Goal: Information Seeking & Learning: Learn about a topic

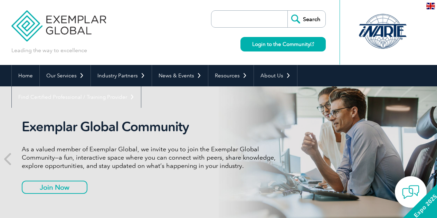
scroll to position [13, 0]
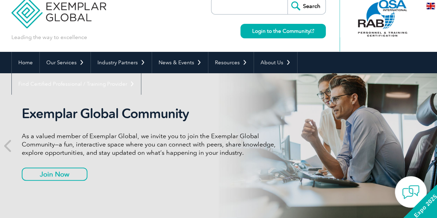
click at [166, 141] on p "As a valued member of Exemplar Global, we invite you to join the Exemplar Globa…" at bounding box center [151, 144] width 259 height 25
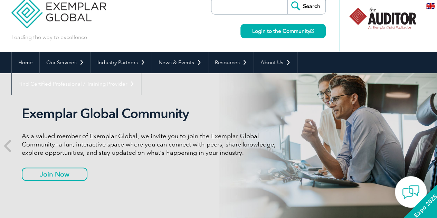
click at [165, 141] on p "As a valued member of Exemplar Global, we invite you to join the Exemplar Globa…" at bounding box center [151, 144] width 259 height 25
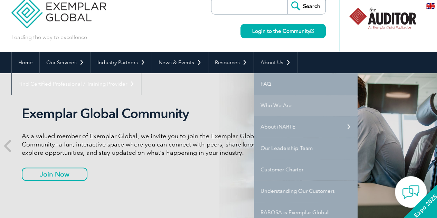
click at [270, 104] on link "Who We Are" at bounding box center [306, 105] width 104 height 21
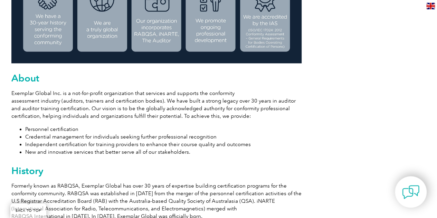
scroll to position [380, 0]
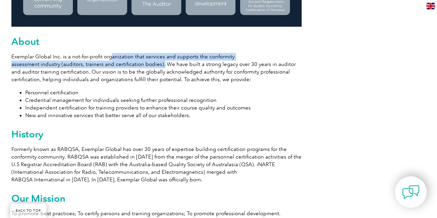
drag, startPoint x: 110, startPoint y: 60, endPoint x: 160, endPoint y: 61, distance: 49.5
click at [160, 61] on p "Exemplar Global Inc. is a not-for-profit organization that services and support…" at bounding box center [156, 68] width 290 height 30
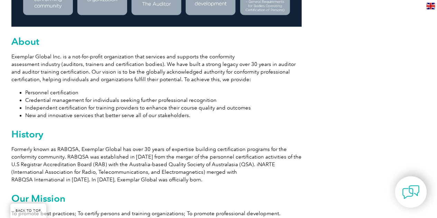
drag, startPoint x: 137, startPoint y: 96, endPoint x: 105, endPoint y: 96, distance: 32.1
click at [135, 96] on li "Personnel certification" at bounding box center [163, 93] width 277 height 8
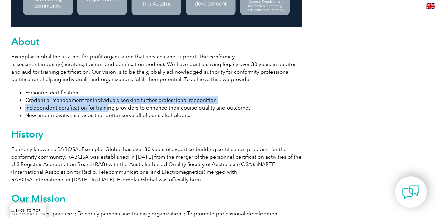
drag, startPoint x: 30, startPoint y: 102, endPoint x: 108, endPoint y: 108, distance: 78.0
click at [107, 108] on ul "Personnel certification Credential management for individuals seeking further p…" at bounding box center [156, 104] width 290 height 30
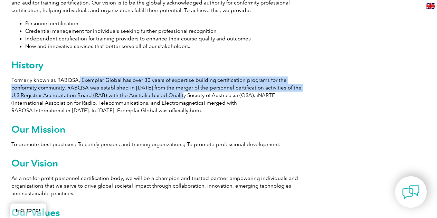
drag, startPoint x: 79, startPoint y: 82, endPoint x: 174, endPoint y: 96, distance: 96.1
click at [174, 96] on p "Formerly known as RABQSA, Exemplar Global has over 30 years of expertise buildi…" at bounding box center [156, 95] width 290 height 38
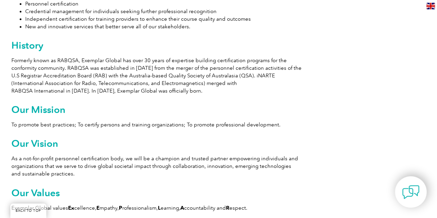
scroll to position [484, 0]
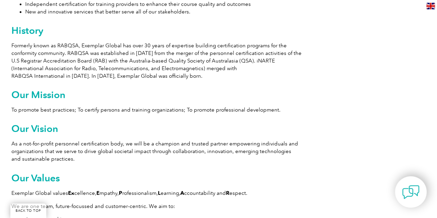
click at [147, 112] on p "To promote best practices; To certify persons and training organizations; To pr…" at bounding box center [156, 110] width 290 height 8
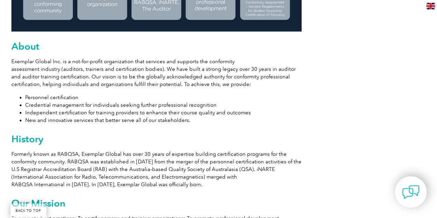
scroll to position [415, 0]
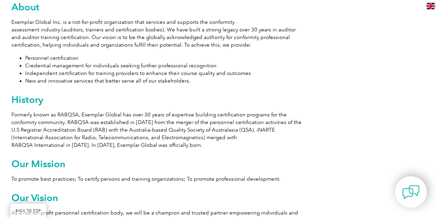
click at [157, 131] on p "Formerly known as RABQSA, Exemplar Global has over 30 years of expertise buildi…" at bounding box center [156, 130] width 290 height 38
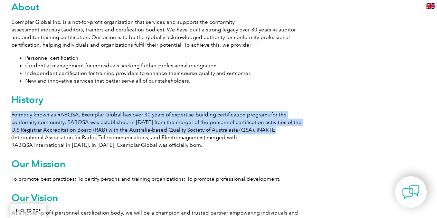
click at [157, 131] on p "Formerly known as RABQSA, Exemplar Global has over 30 years of expertise buildi…" at bounding box center [156, 130] width 290 height 38
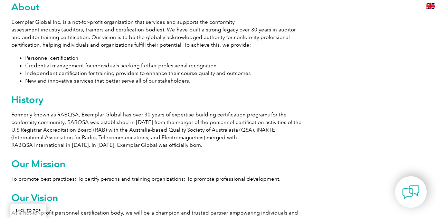
click at [168, 141] on p "Formerly known as RABQSA, Exemplar Global has over 30 years of expertise buildi…" at bounding box center [156, 130] width 290 height 38
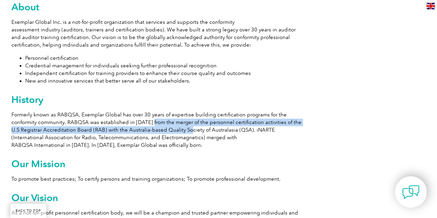
drag, startPoint x: 150, startPoint y: 125, endPoint x: 188, endPoint y: 130, distance: 38.7
click at [188, 130] on p "Formerly known as RABQSA, Exemplar Global has over 30 years of expertise buildi…" at bounding box center [156, 130] width 290 height 38
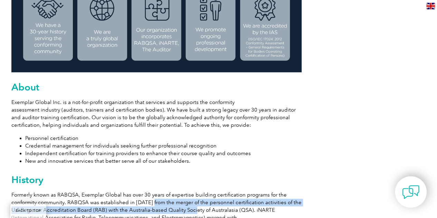
scroll to position [346, 0]
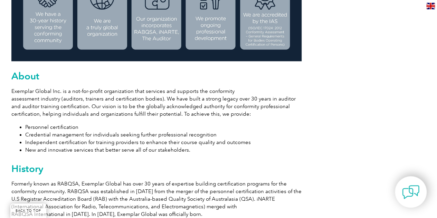
click at [112, 136] on li "Credential management for individuals seeking further professional recognition" at bounding box center [163, 135] width 277 height 8
click at [100, 132] on li "Credential management for individuals seeking further professional recognition" at bounding box center [163, 135] width 277 height 8
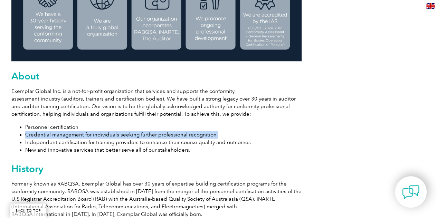
click at [100, 132] on li "Credential management for individuals seeking further professional recognition" at bounding box center [163, 135] width 277 height 8
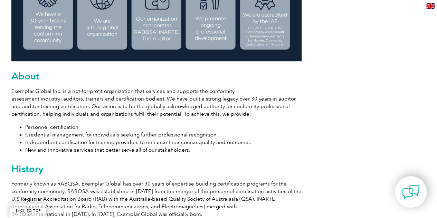
click at [164, 128] on li "Personnel certification" at bounding box center [163, 127] width 277 height 8
click at [134, 139] on li "Independent certification for training providers to enhance their course qualit…" at bounding box center [163, 143] width 277 height 8
drag, startPoint x: 115, startPoint y: 97, endPoint x: 128, endPoint y: 107, distance: 16.5
click at [169, 101] on p "Exemplar Global Inc. is a not-for-profit organization that services and support…" at bounding box center [156, 102] width 290 height 30
click at [104, 109] on p "Exemplar Global Inc. is a not-for-profit organization that services and support…" at bounding box center [156, 102] width 290 height 30
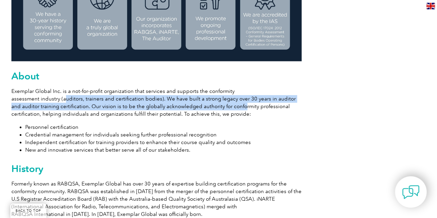
drag, startPoint x: 62, startPoint y: 98, endPoint x: 230, endPoint y: 105, distance: 167.8
click at [230, 105] on p "Exemplar Global Inc. is a not-for-profit organization that services and support…" at bounding box center [156, 102] width 290 height 30
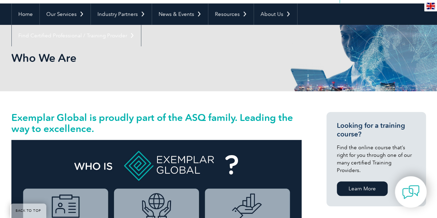
scroll to position [0, 0]
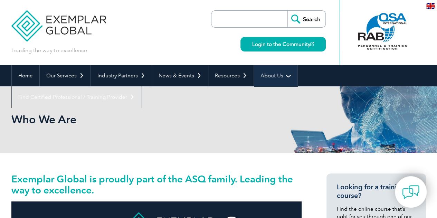
click at [268, 76] on link "About Us" at bounding box center [275, 75] width 43 height 21
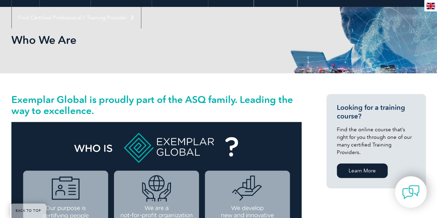
scroll to position [69, 0]
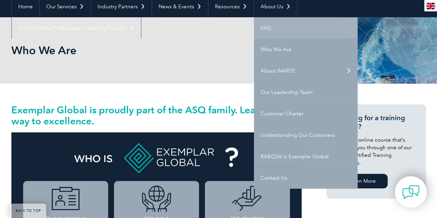
click at [258, 27] on link "FAQ" at bounding box center [306, 27] width 104 height 21
